Goal: Obtain resource: Obtain resource

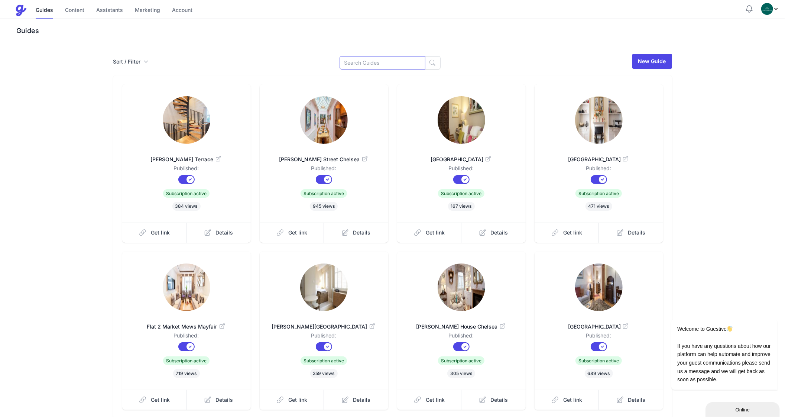
click at [368, 60] on input at bounding box center [383, 62] width 86 height 13
type input "Cath"
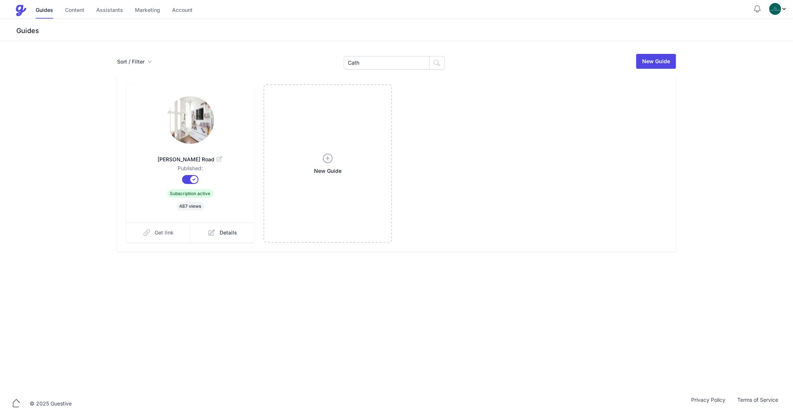
click at [167, 232] on span "Get link" at bounding box center [164, 232] width 19 height 7
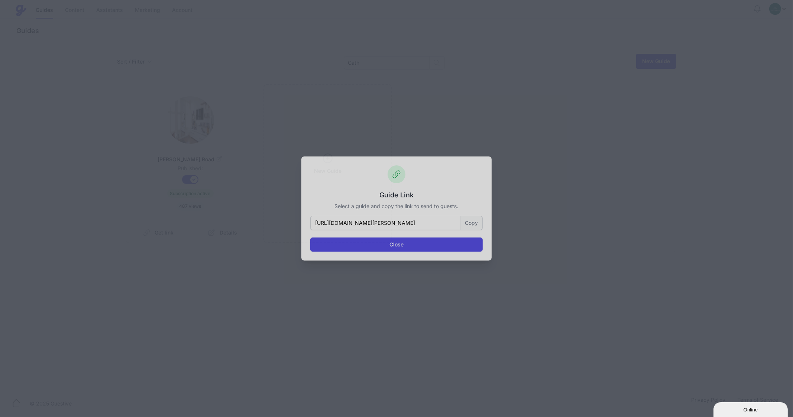
click at [461, 226] on button "Copy" at bounding box center [472, 223] width 22 height 14
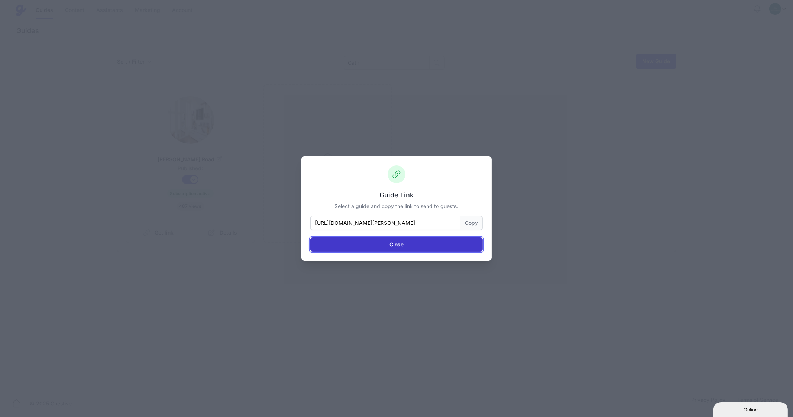
click at [423, 249] on button "Close" at bounding box center [396, 245] width 172 height 14
